Goal: Information Seeking & Learning: Understand process/instructions

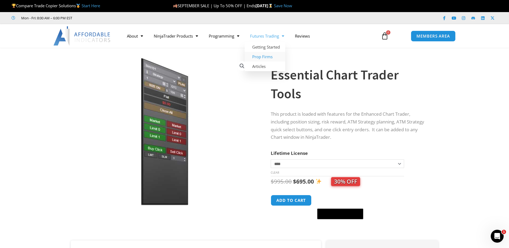
click at [264, 56] on link "Prop Firms" at bounding box center [265, 57] width 41 height 10
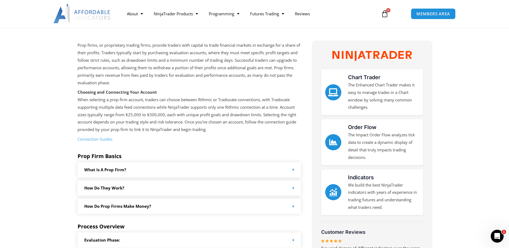
scroll to position [81, 0]
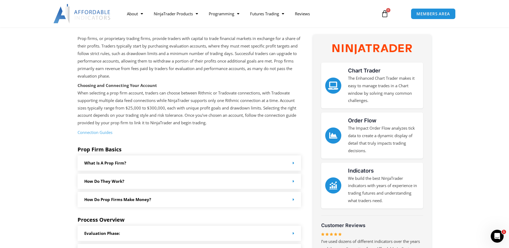
click at [108, 133] on link "Connection Guides" at bounding box center [95, 132] width 35 height 5
